Goal: Information Seeking & Learning: Learn about a topic

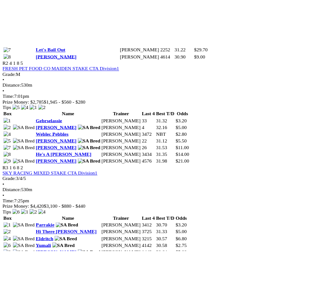
scroll to position [548, 0]
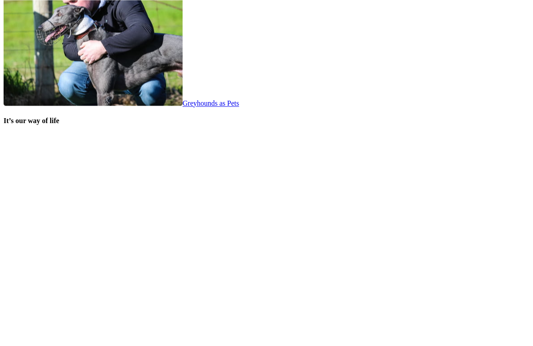
scroll to position [1781, 0]
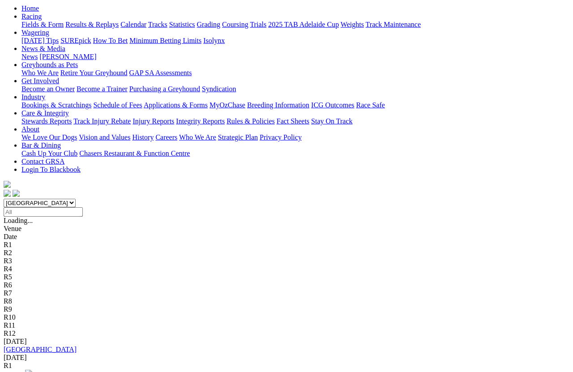
scroll to position [105, 0]
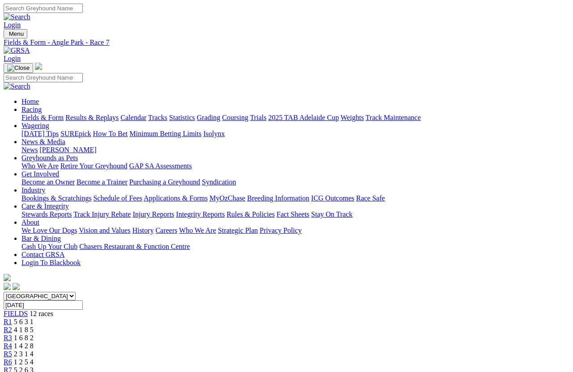
scroll to position [6, 0]
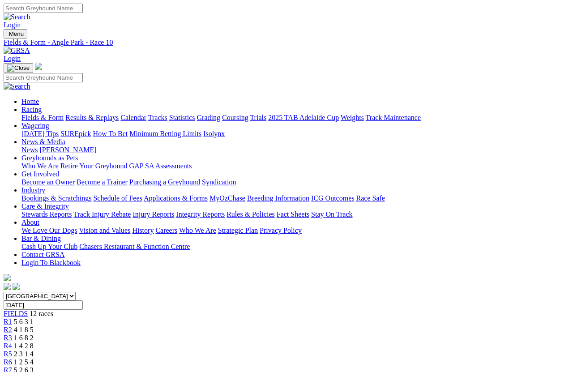
scroll to position [12, 0]
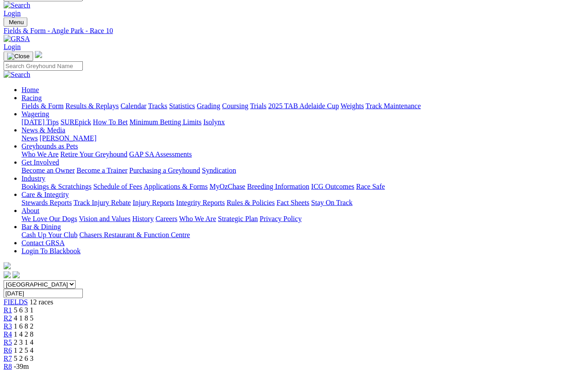
click at [12, 354] on link "R7" at bounding box center [8, 358] width 8 height 8
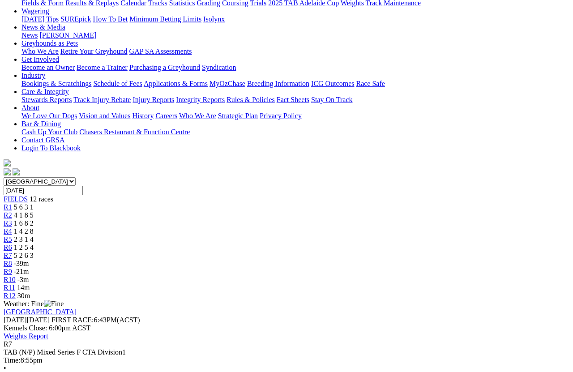
scroll to position [112, 0]
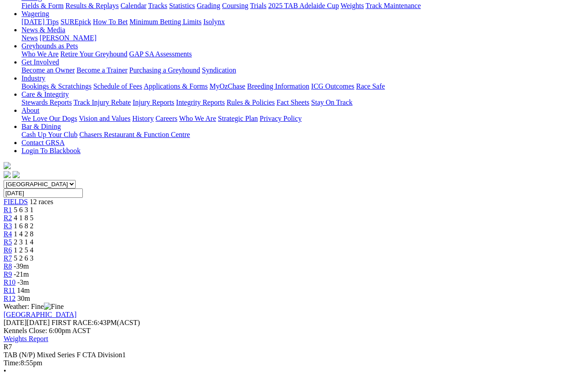
click at [12, 262] on link "R8" at bounding box center [8, 266] width 8 height 8
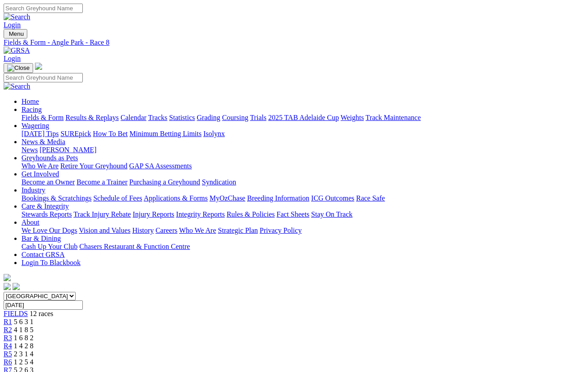
scroll to position [6, 0]
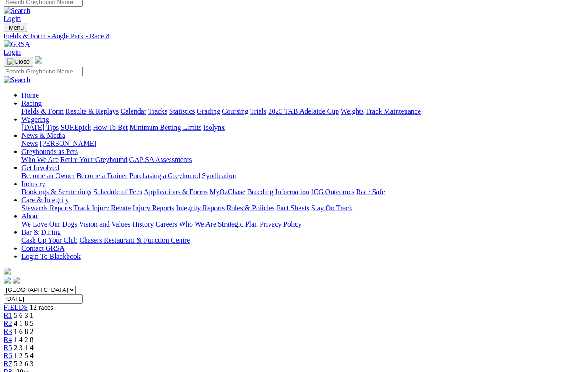
click at [12, 368] on span "R8" at bounding box center [8, 372] width 8 height 8
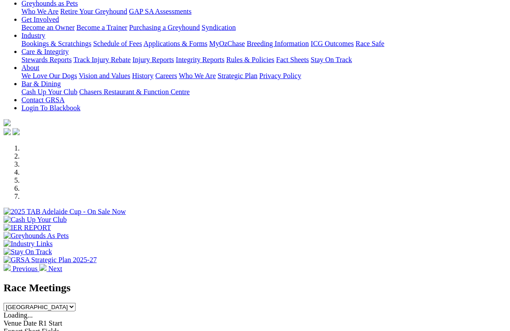
scroll to position [138, 0]
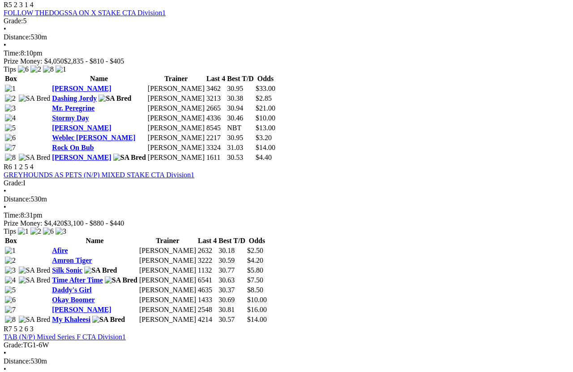
scroll to position [1037, 0]
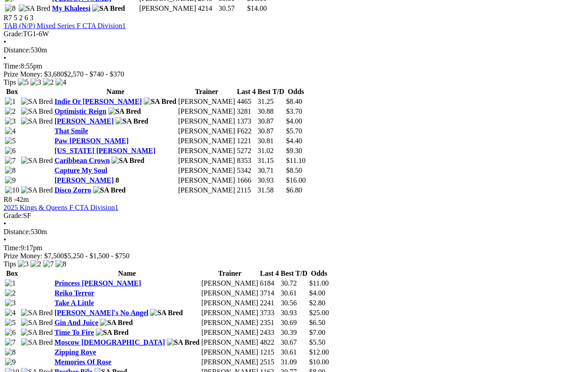
scroll to position [1364, 0]
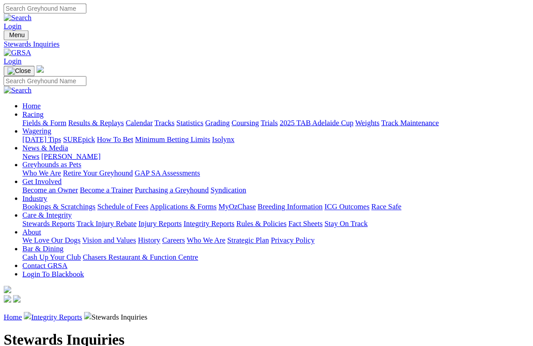
scroll to position [2, 0]
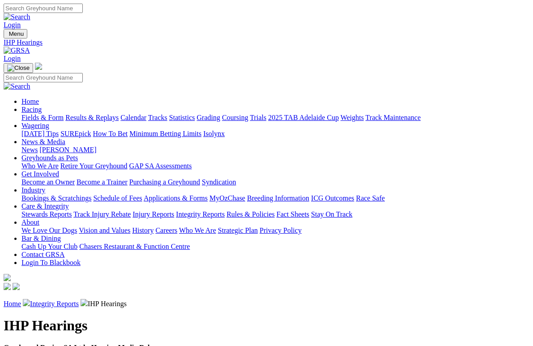
scroll to position [2, 0]
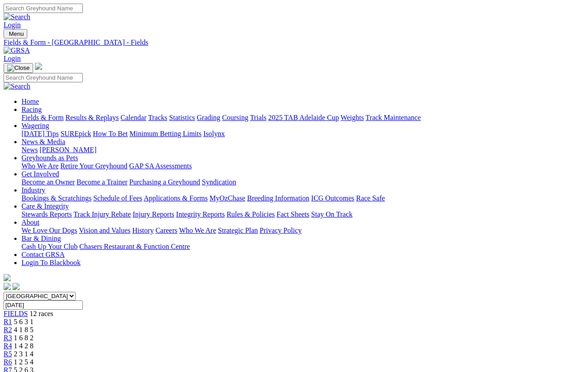
scroll to position [1515, 0]
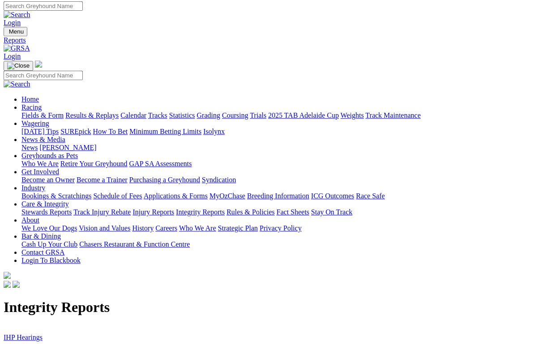
scroll to position [2, 0]
click at [16, 331] on link "IHP Hearings" at bounding box center [23, 337] width 39 height 8
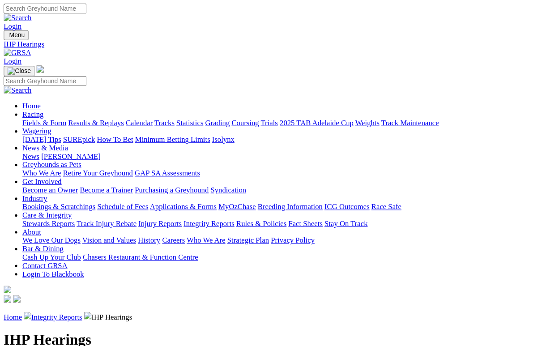
scroll to position [2, 0]
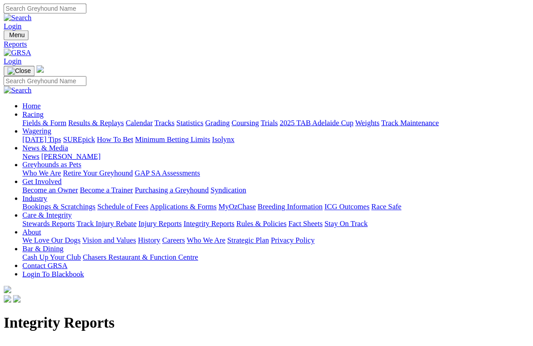
scroll to position [12, 0]
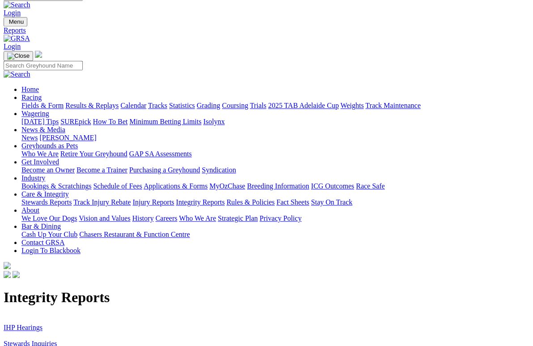
click at [44, 331] on link "Stewards Inquiries" at bounding box center [31, 344] width 54 height 8
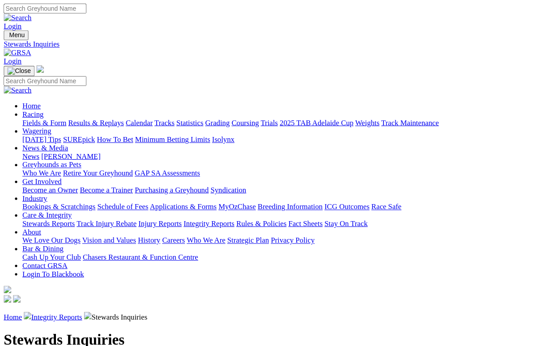
scroll to position [2, 0]
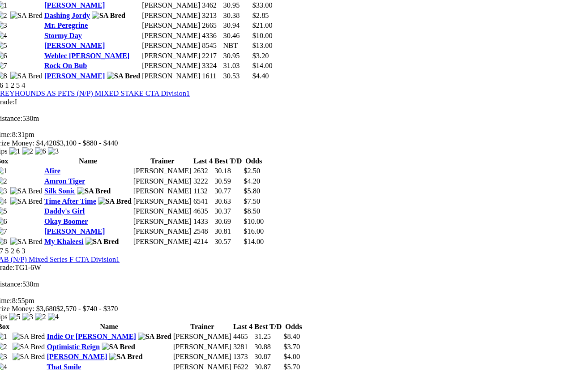
scroll to position [1151, 0]
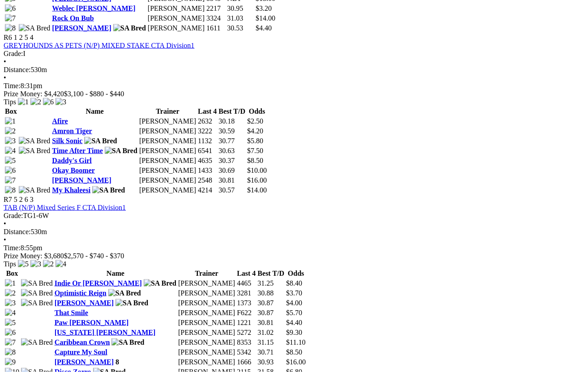
scroll to position [1182, 0]
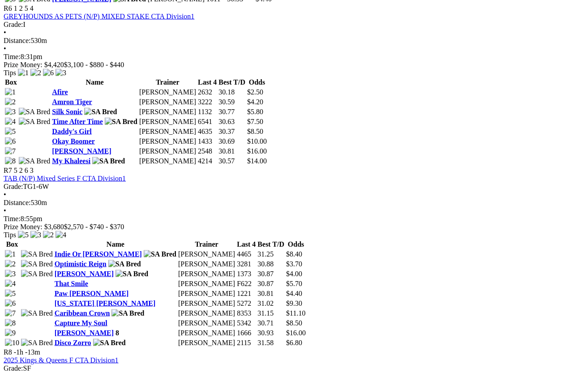
scroll to position [1211, 0]
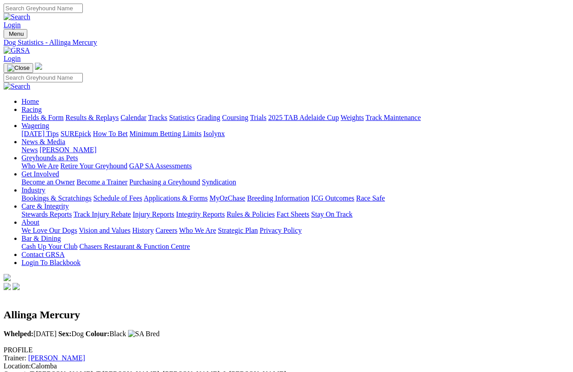
scroll to position [12, 0]
